Goal: Task Accomplishment & Management: Manage account settings

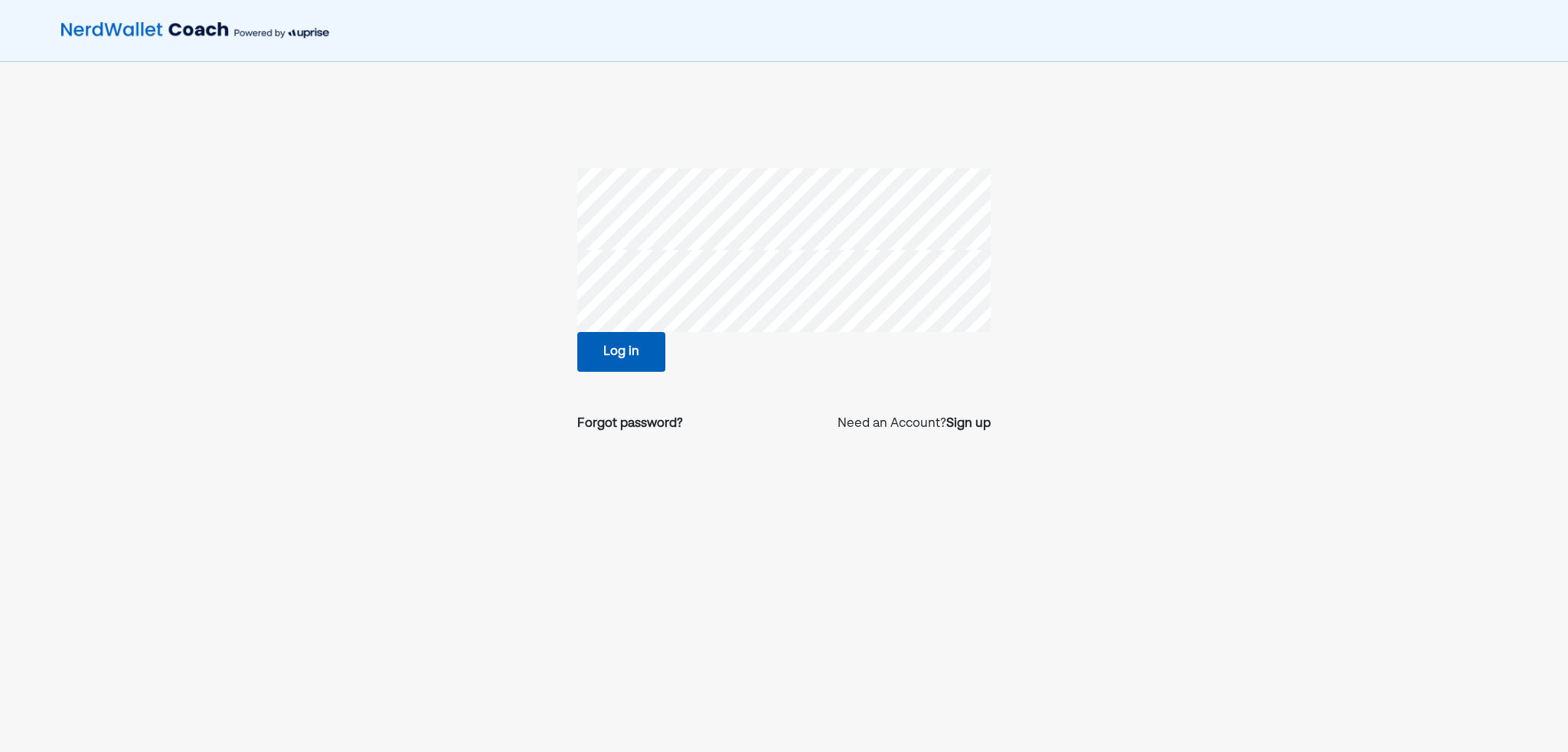
click at [0, 752] on nordpass-portal at bounding box center [0, 752] width 0 height 0
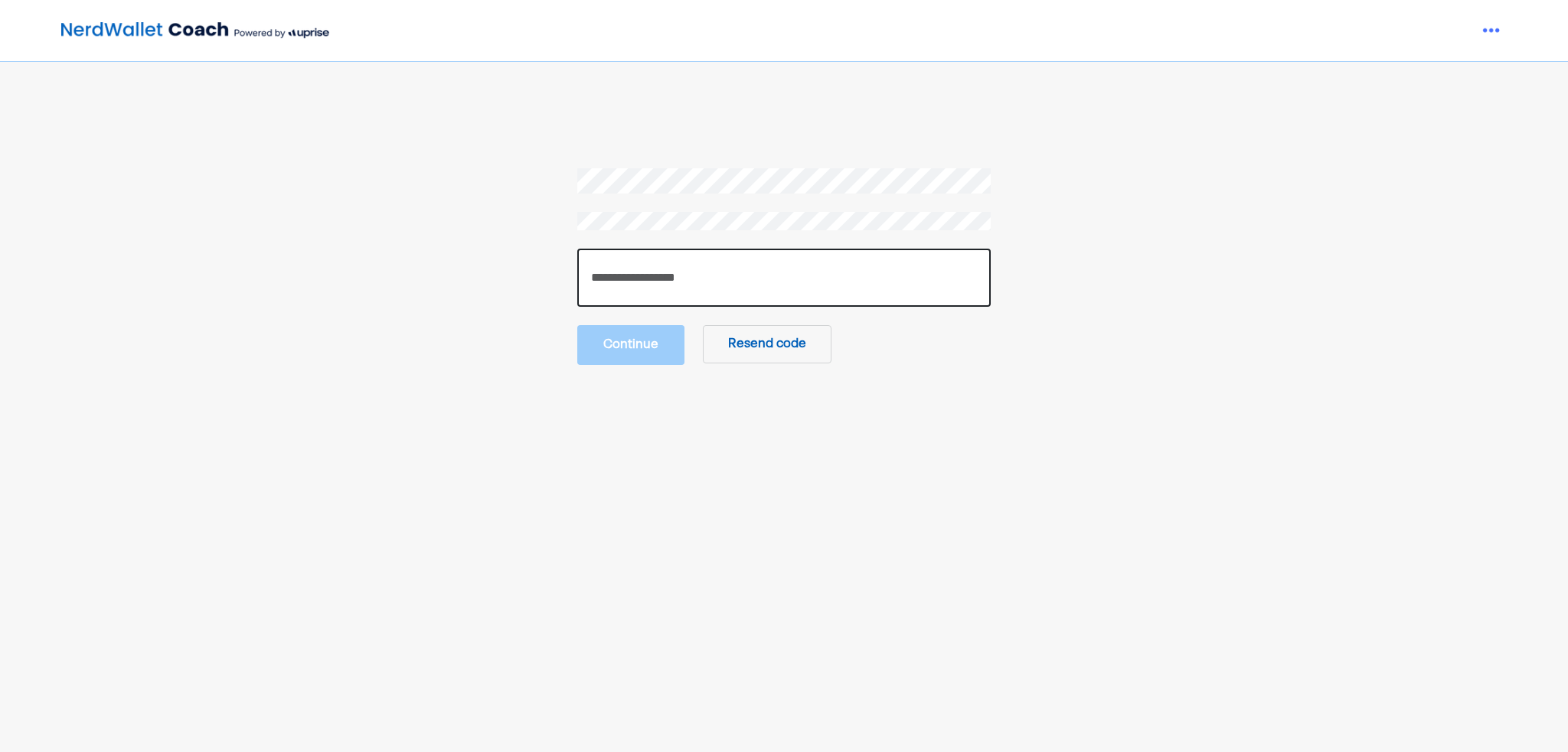
click at [660, 274] on input "number" at bounding box center [783, 278] width 413 height 58
click at [717, 288] on input "number" at bounding box center [783, 278] width 413 height 58
paste input "******"
type input "******"
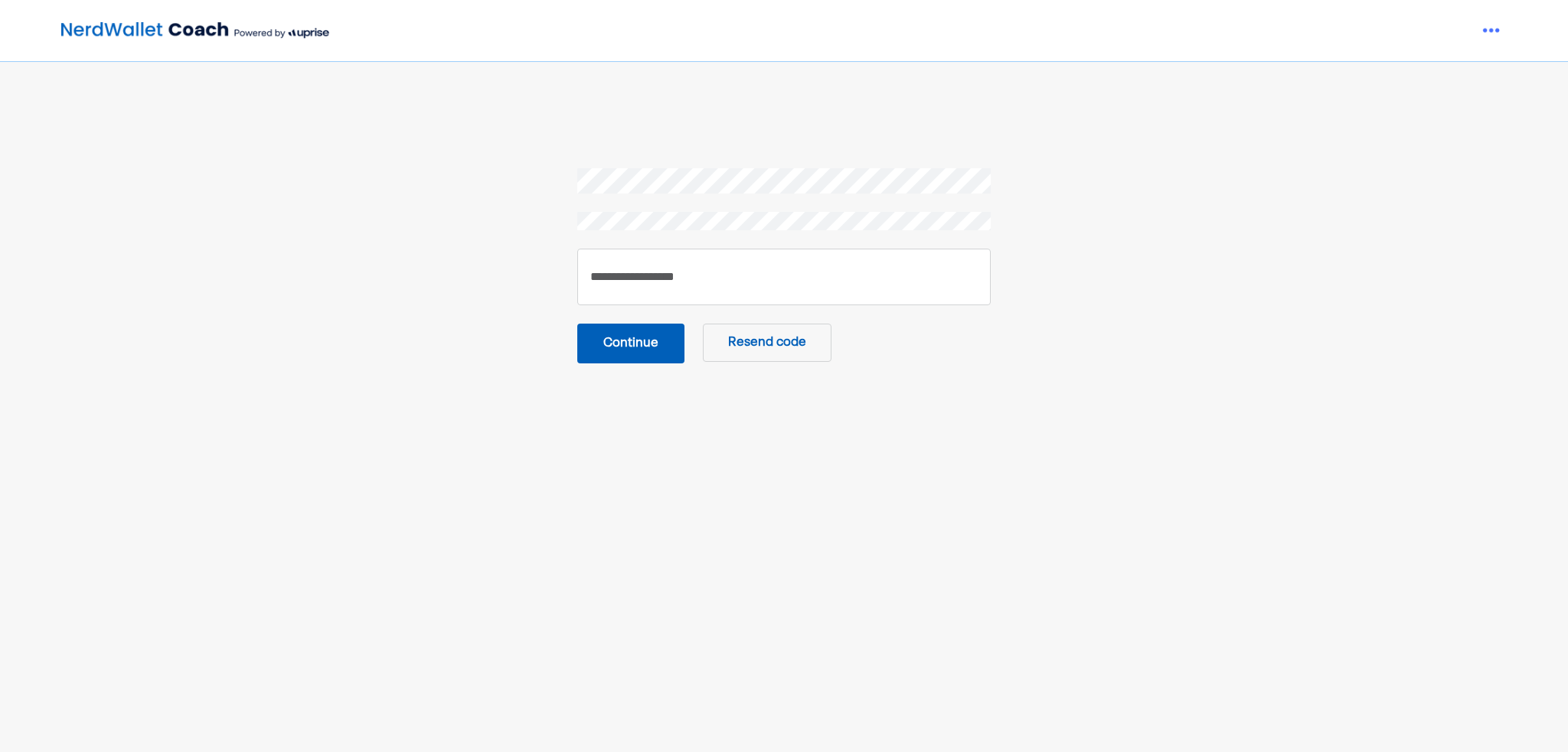
click at [650, 326] on button "Continue" at bounding box center [630, 343] width 107 height 39
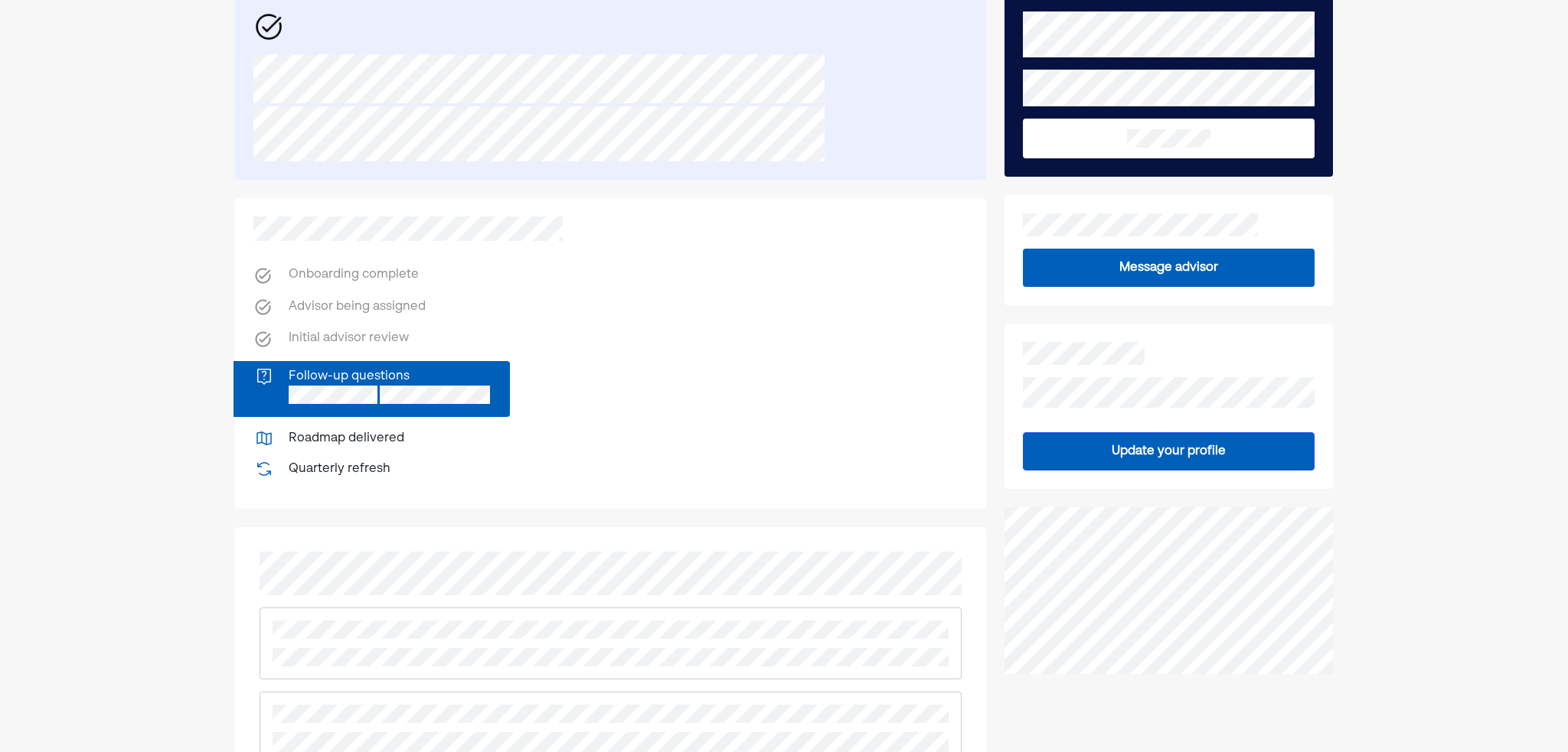
scroll to position [153, 0]
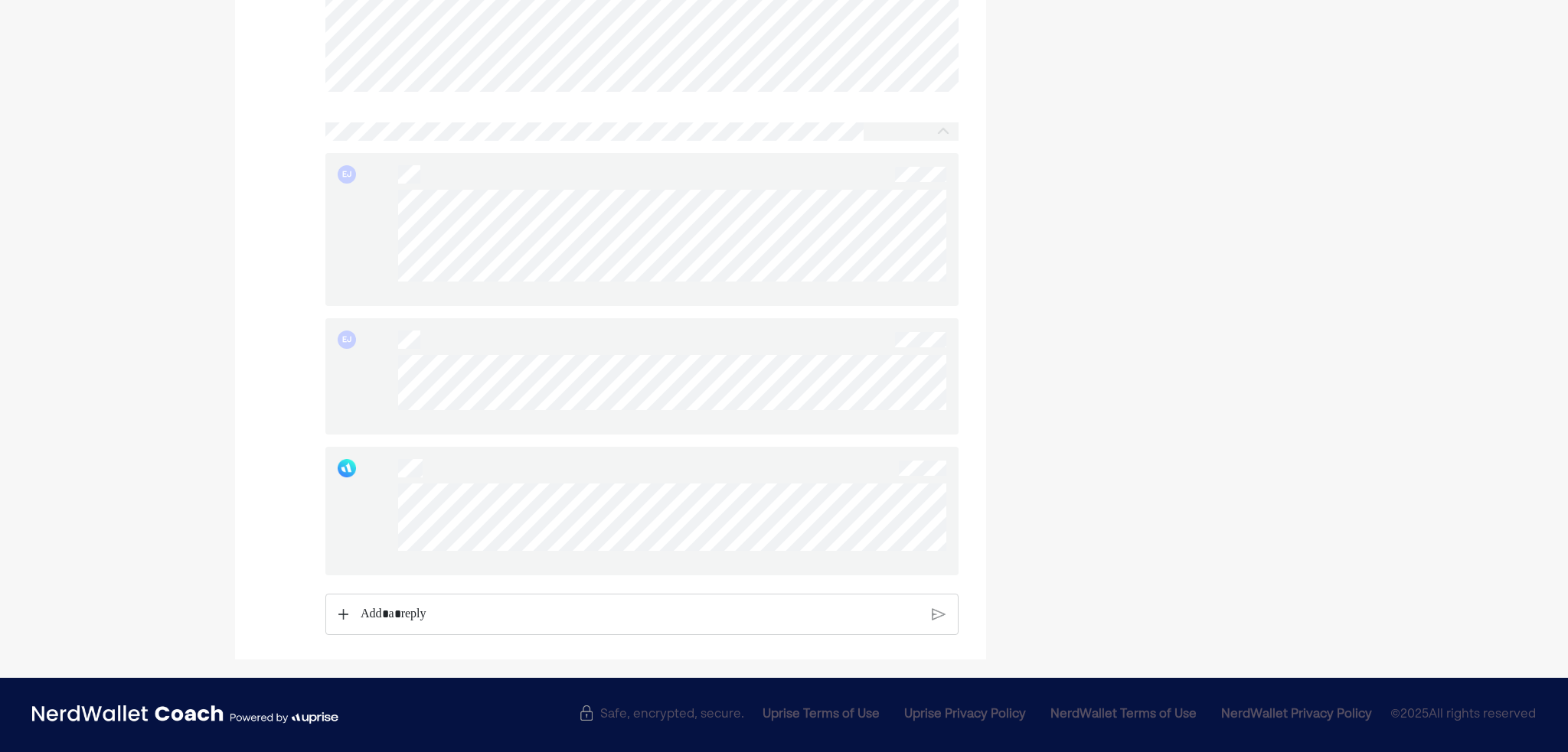
scroll to position [880, 0]
click at [443, 616] on p "Rich Text Editor. Editing area: main" at bounding box center [641, 614] width 560 height 20
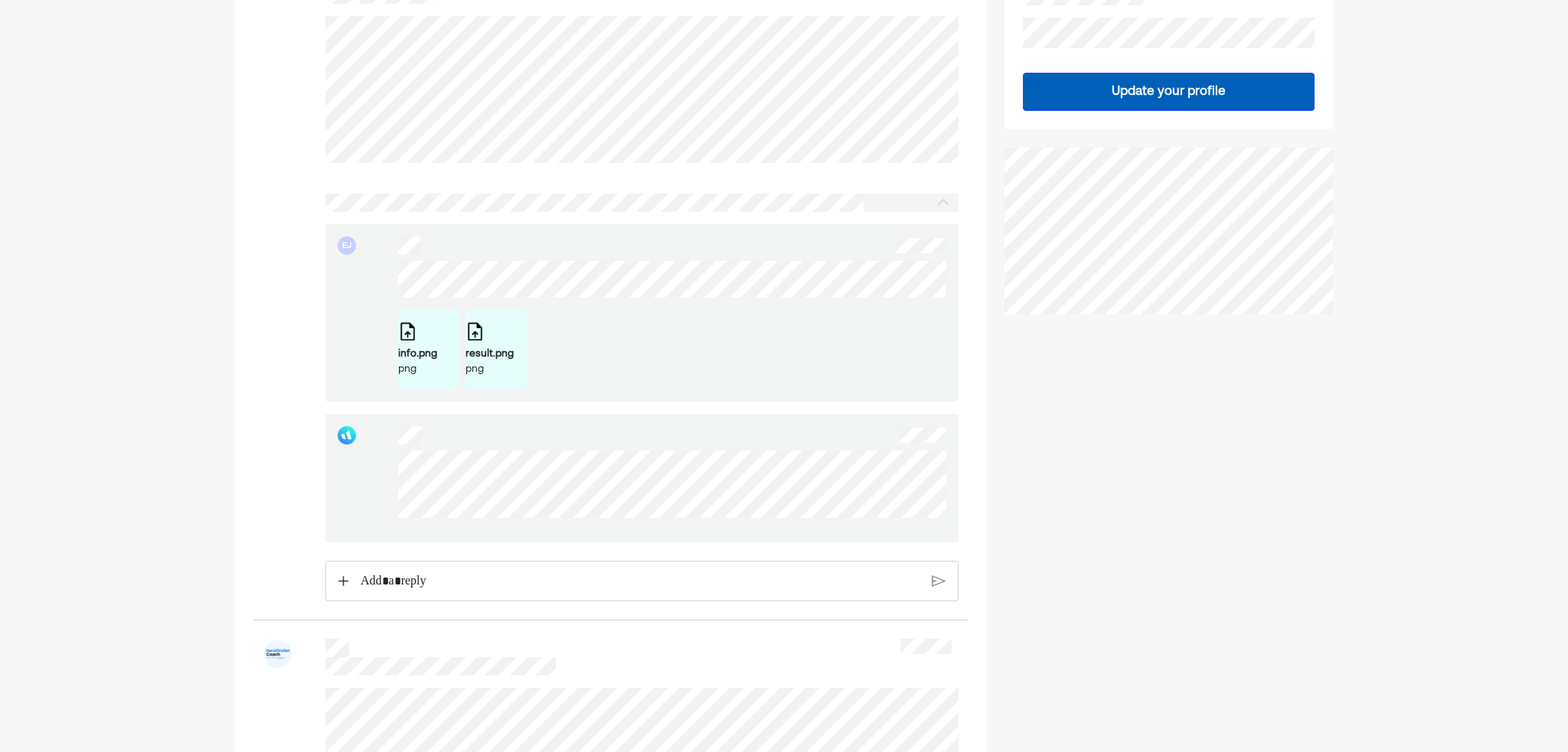
scroll to position [383, 0]
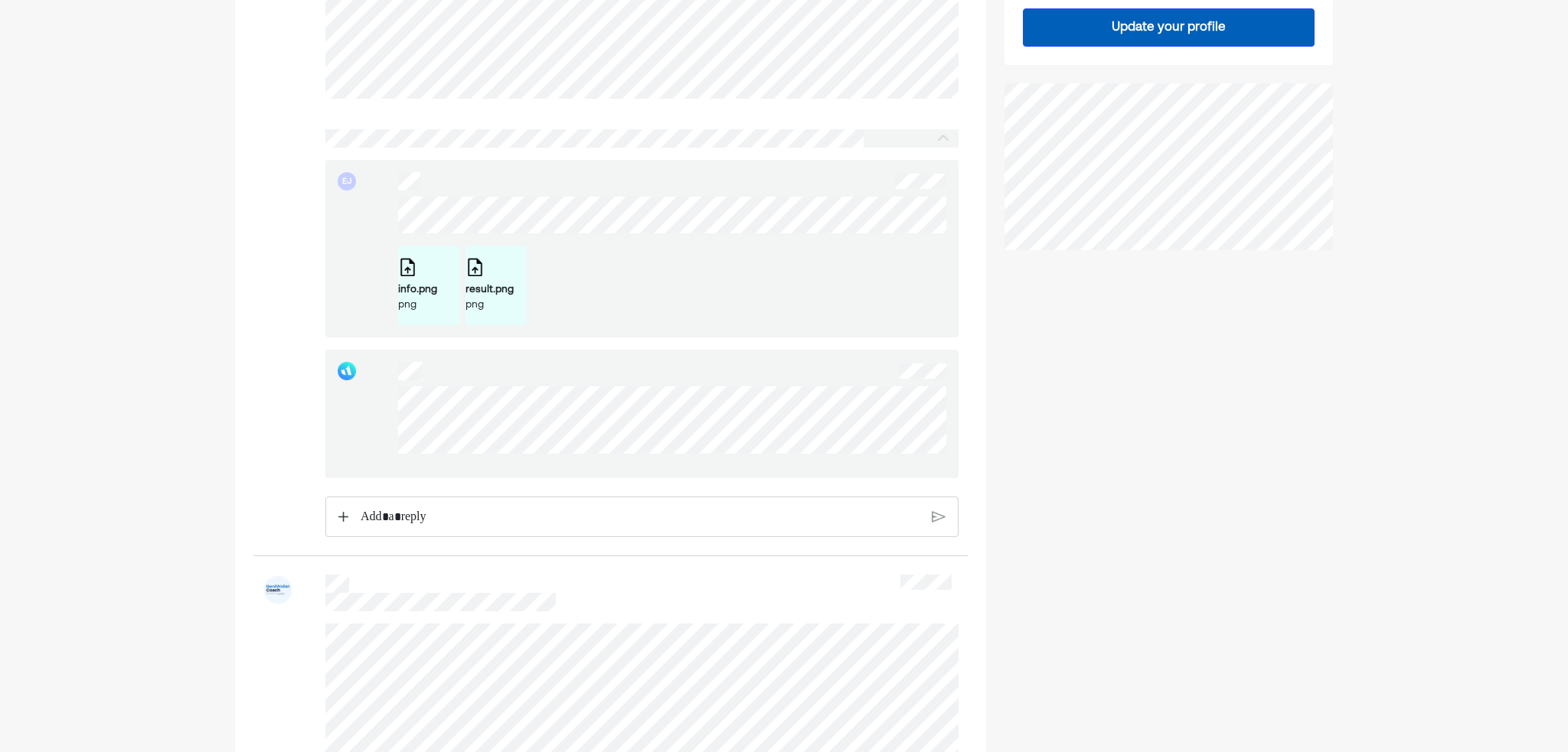
click at [604, 380] on div at bounding box center [611, 371] width 426 height 18
click at [456, 525] on p "Rich Text Editor. Editing area: main" at bounding box center [641, 517] width 560 height 20
click at [935, 535] on img at bounding box center [939, 528] width 13 height 14
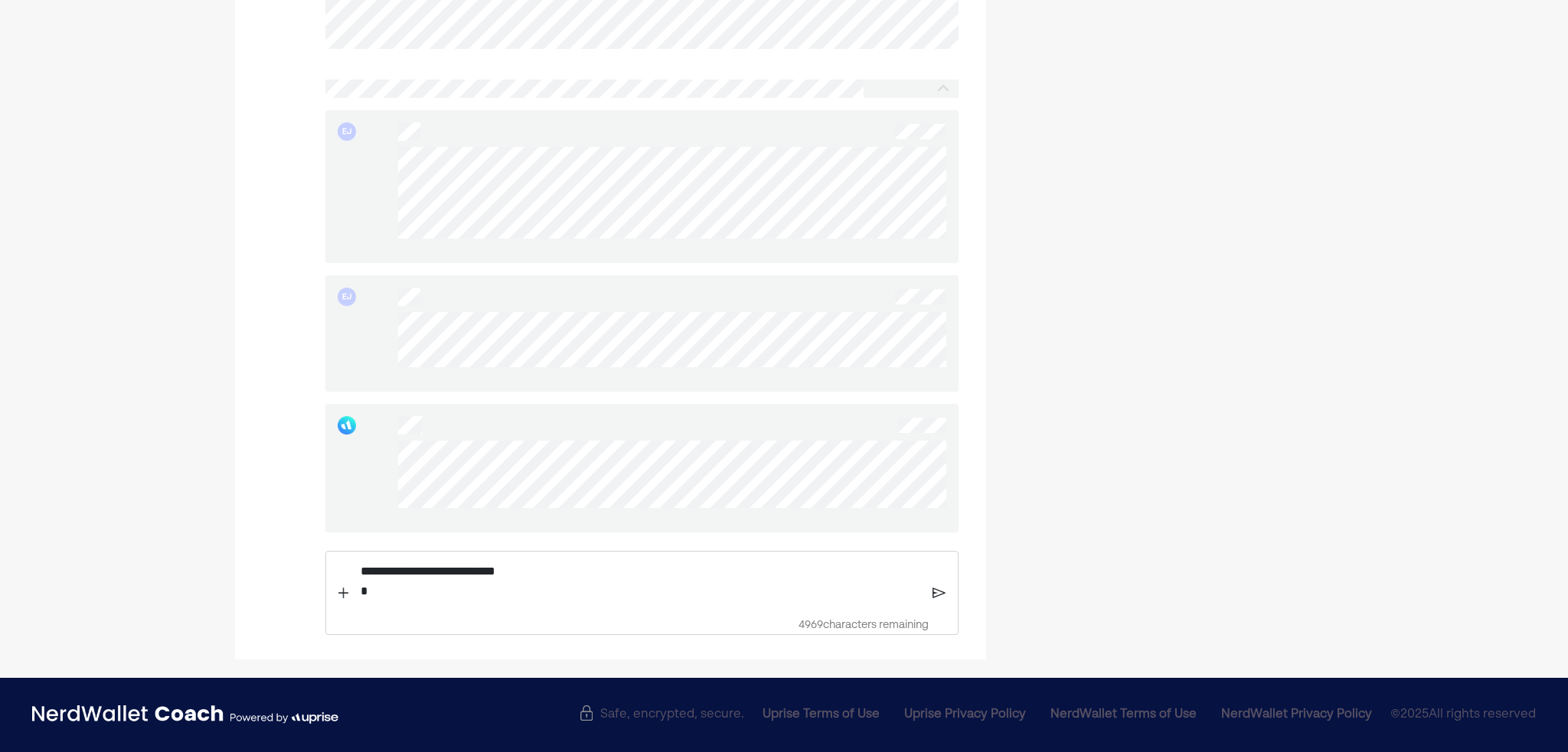
scroll to position [1345, 0]
click at [478, 591] on p "**********" at bounding box center [641, 580] width 561 height 39
click at [538, 589] on p "**********" at bounding box center [641, 573] width 562 height 59
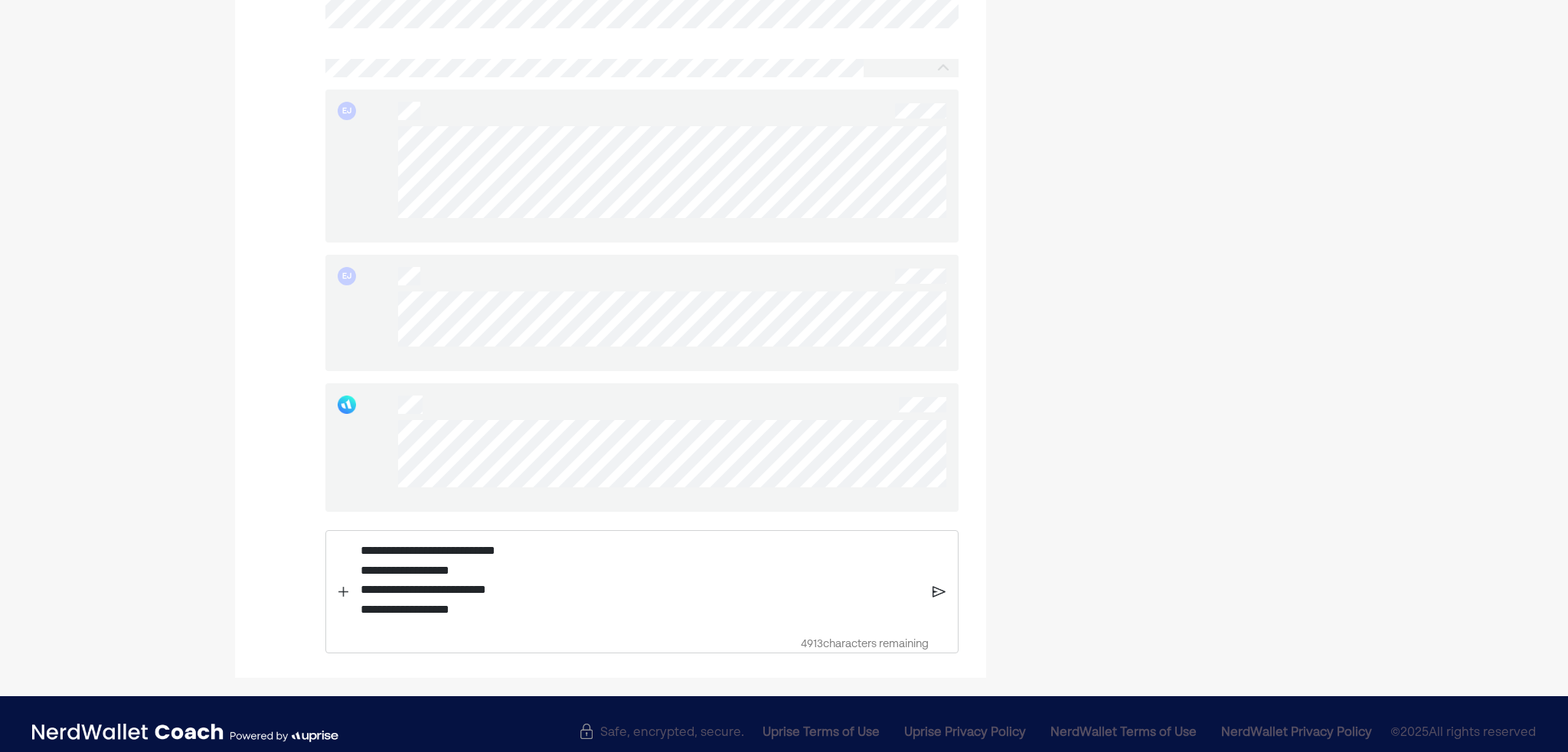
click at [942, 599] on img at bounding box center [939, 592] width 13 height 14
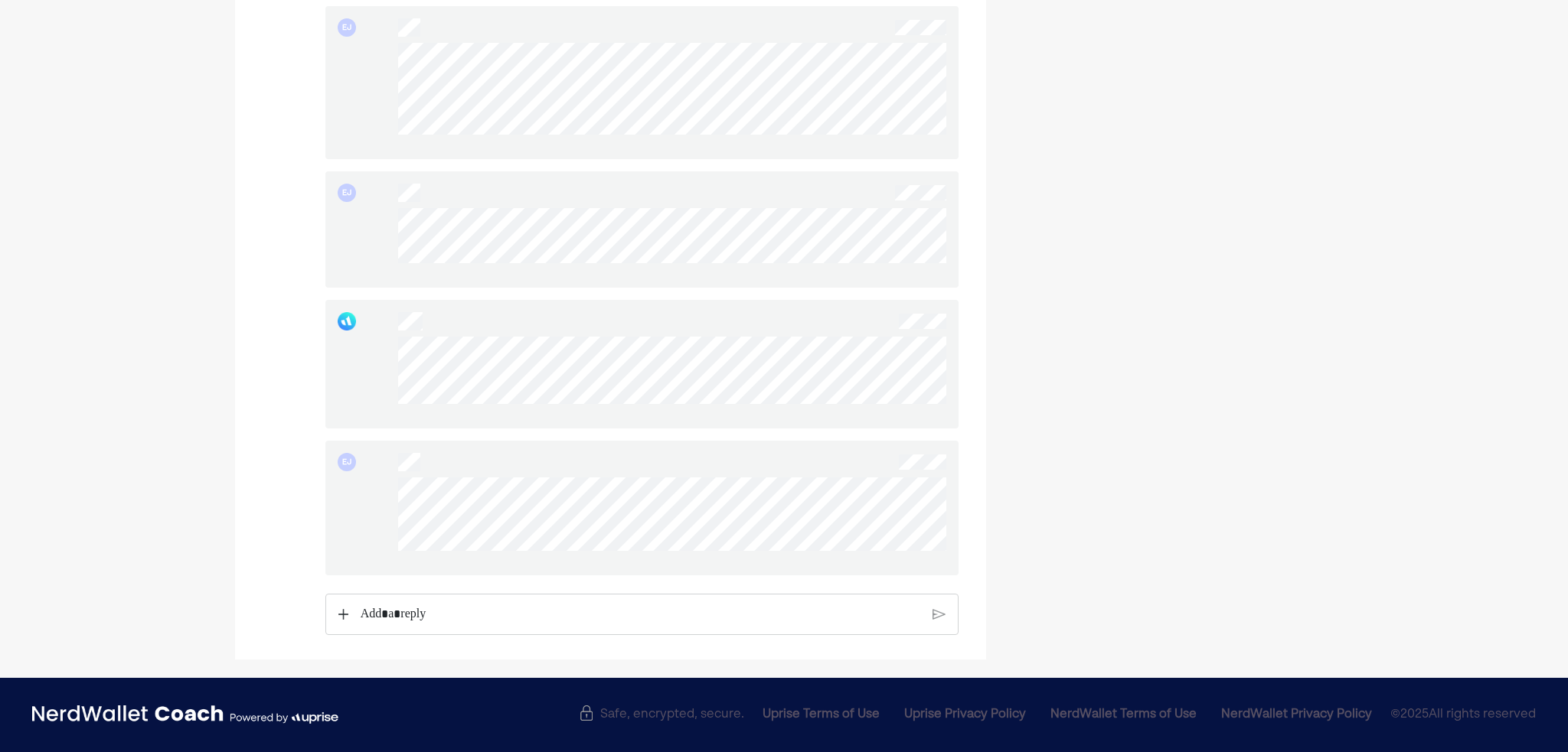
scroll to position [1450, 0]
click at [464, 612] on p "Rich Text Editor. Editing area: main" at bounding box center [641, 614] width 561 height 20
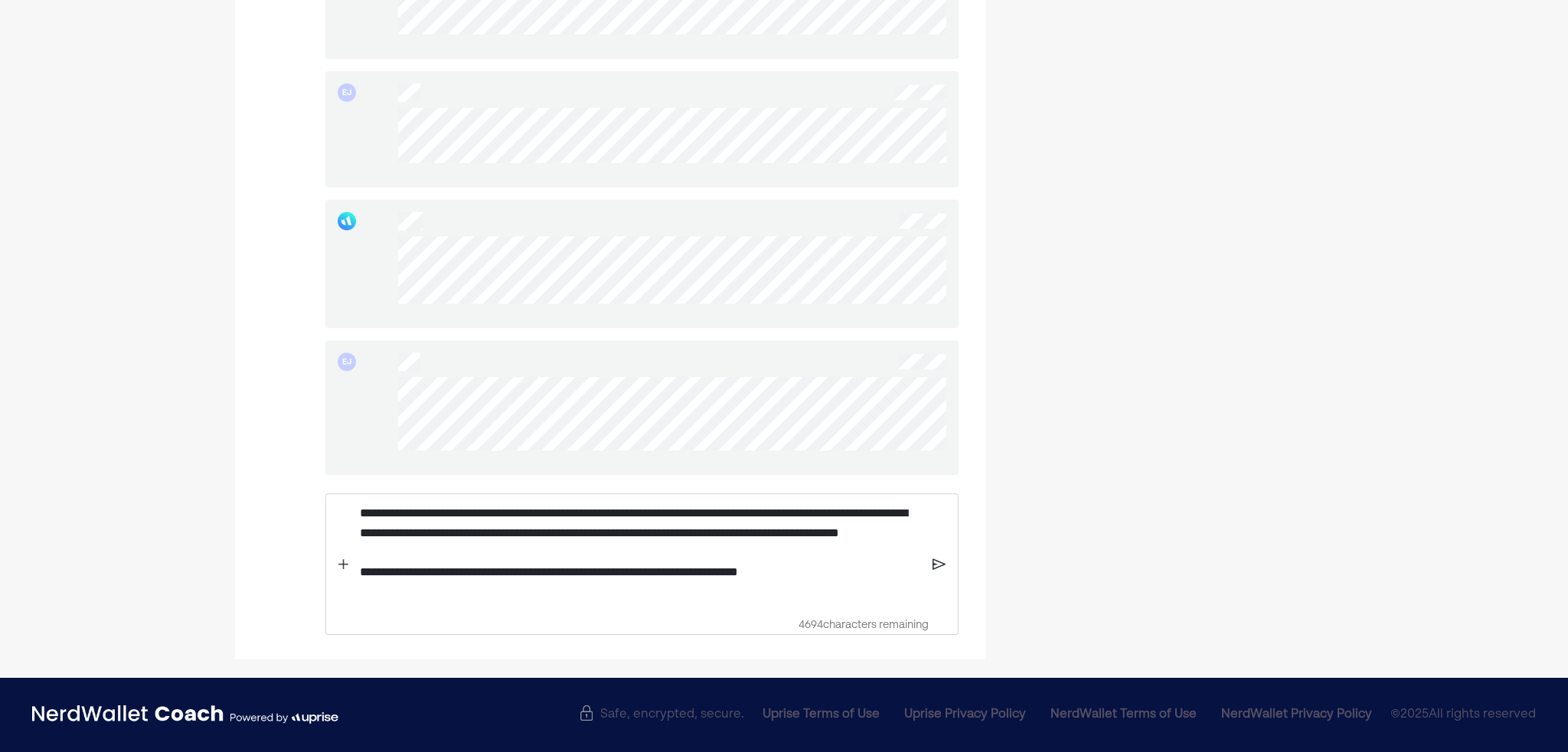
scroll to position [1551, 0]
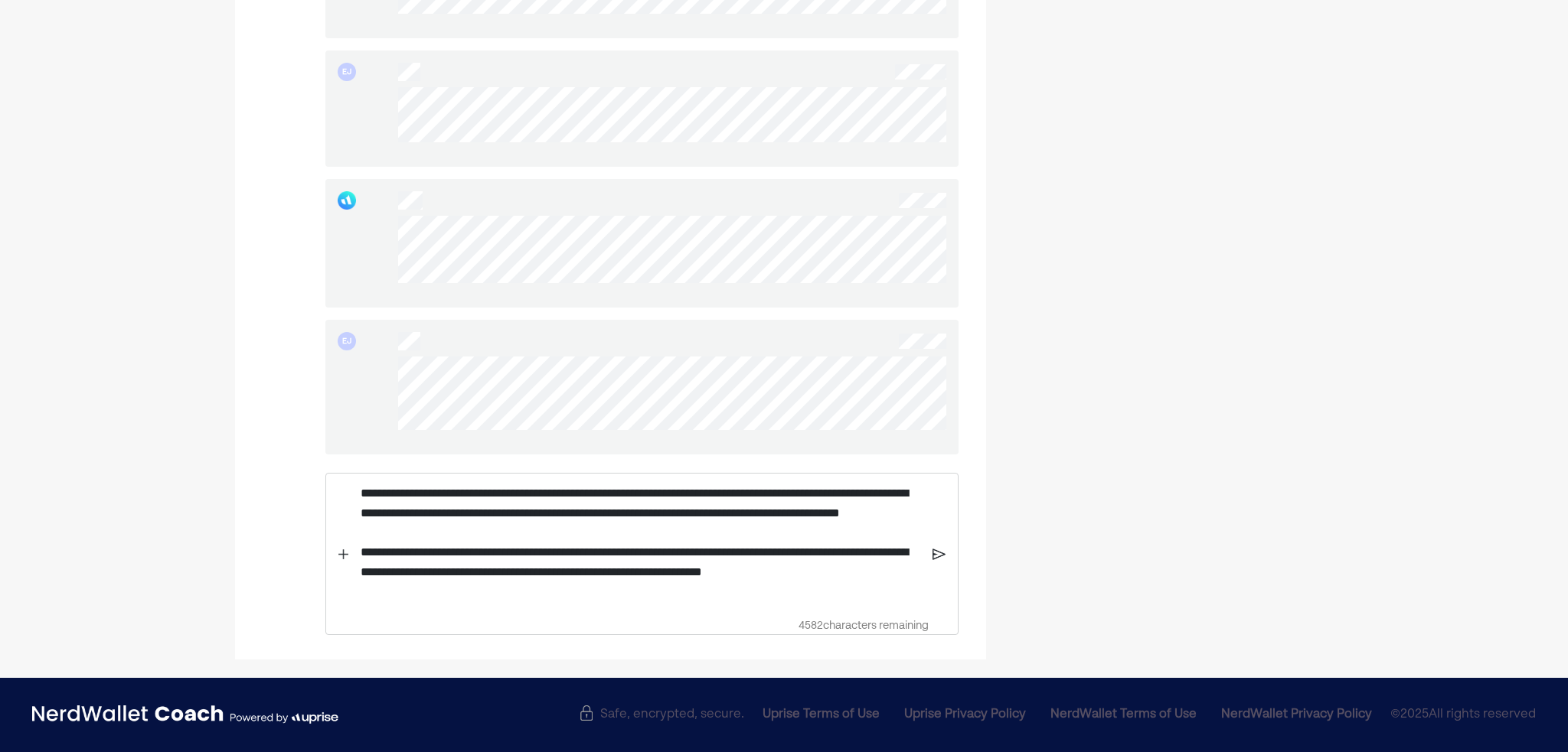
click at [933, 561] on img at bounding box center [939, 554] width 13 height 14
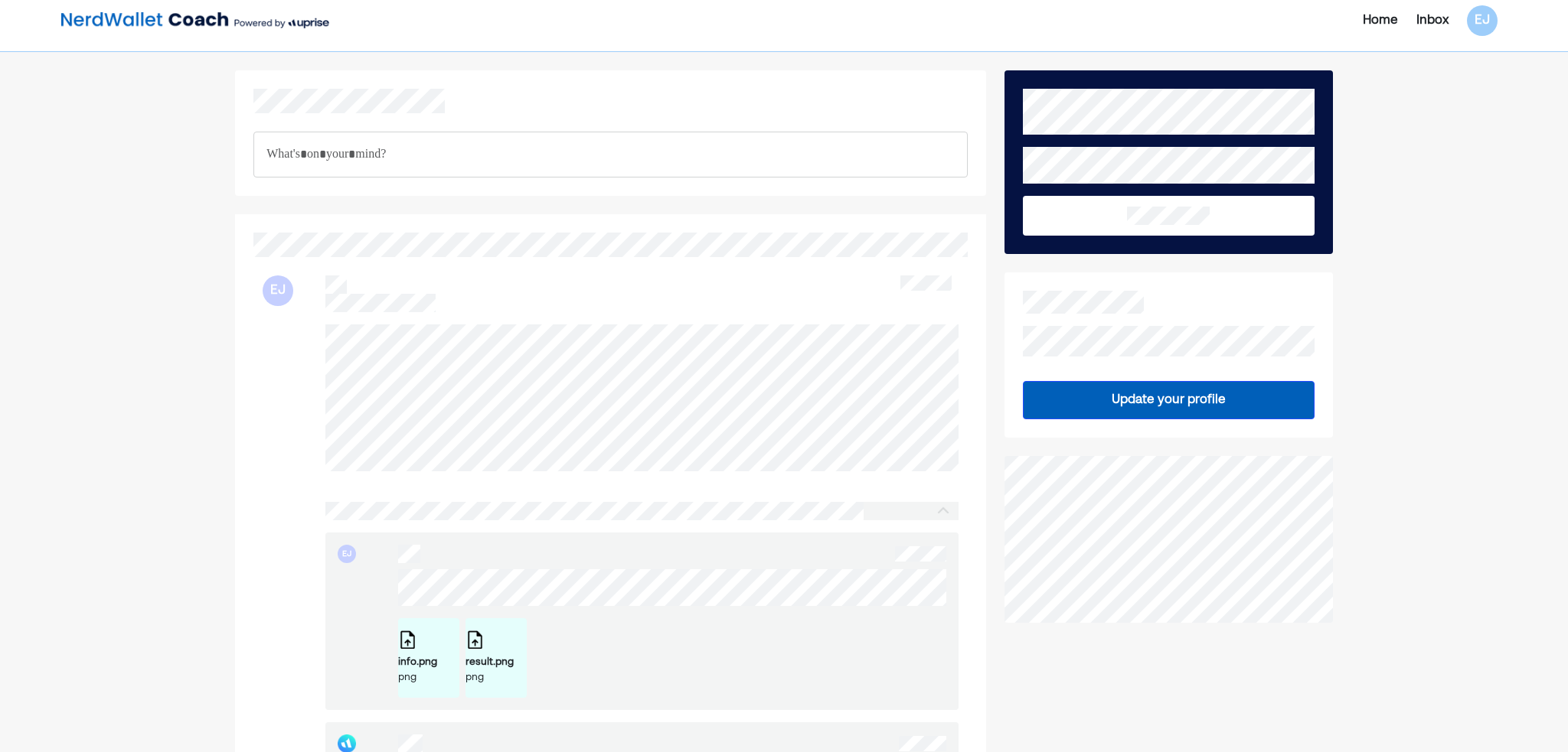
scroll to position [0, 0]
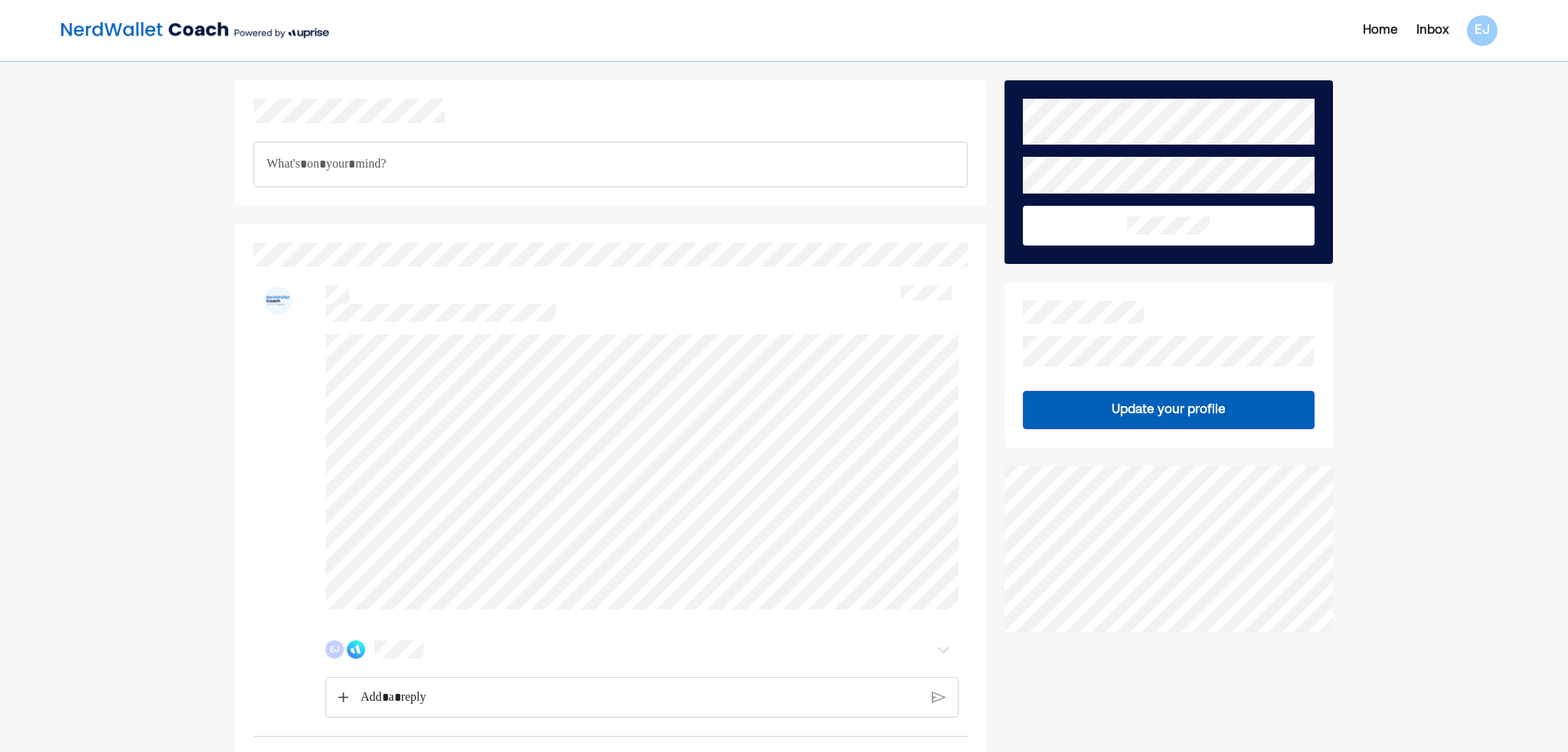
drag, startPoint x: 242, startPoint y: 0, endPoint x: 127, endPoint y: 263, distance: 287.0
click at [127, 263] on div "Home Inbox EJ EJ EJ EJ Update your profile Safe, encrypted, secure. Uprise Term…" at bounding box center [784, 588] width 1568 height 1177
click at [1383, 293] on div "Home Inbox EJ EJ EJ EJ Update your profile Safe, encrypted, secure. Uprise Term…" at bounding box center [784, 588] width 1568 height 1177
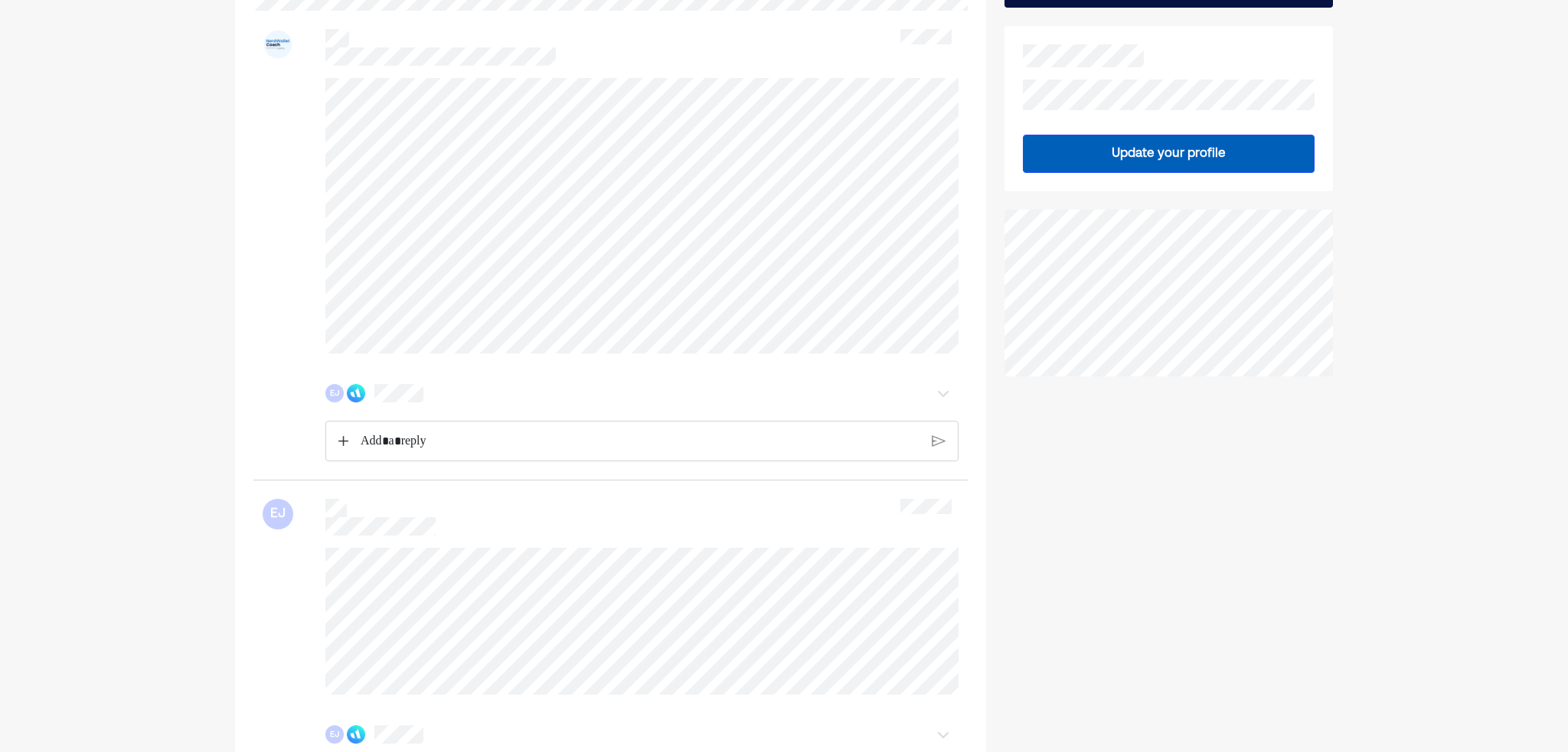
scroll to position [447, 0]
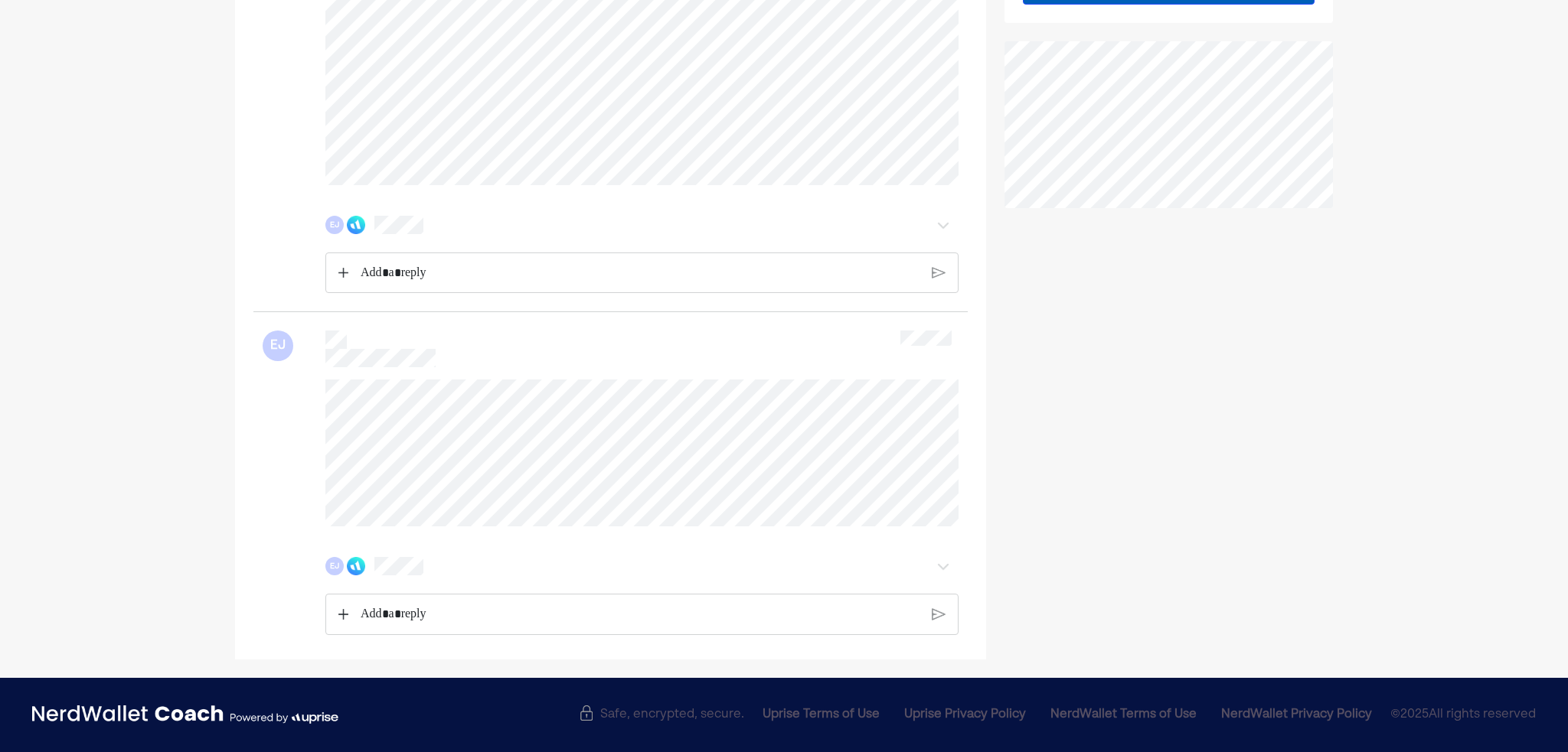
click at [1197, 434] on div "Update your profile" at bounding box center [1169, 158] width 328 height 1004
